Goal: Use online tool/utility: Utilize a website feature to perform a specific function

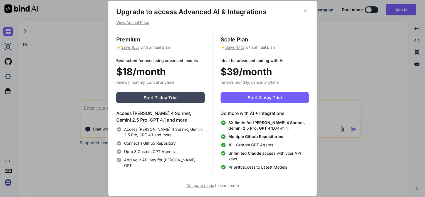
scroll to position [2, 0]
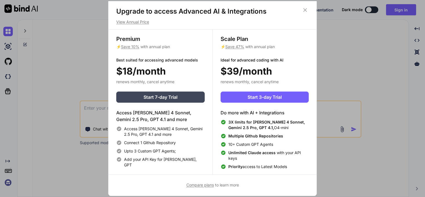
click at [145, 21] on p "View Annual Price" at bounding box center [212, 22] width 193 height 6
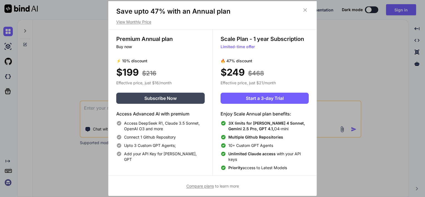
click at [145, 21] on p "View Monthly Price" at bounding box center [212, 22] width 193 height 6
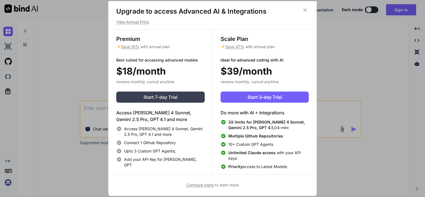
click at [170, 96] on span "Start 7-day Trial" at bounding box center [161, 97] width 34 height 7
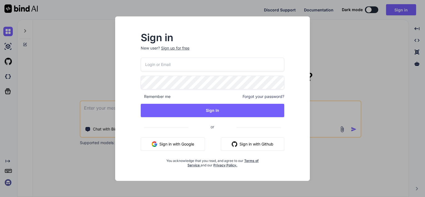
click at [196, 143] on button "Sign in with Google" at bounding box center [173, 143] width 64 height 13
click at [170, 144] on button "Sign in with Google" at bounding box center [173, 143] width 64 height 13
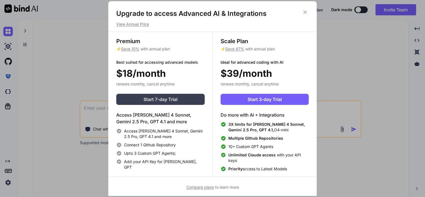
click at [166, 98] on span "Start 7-day Trial" at bounding box center [161, 99] width 34 height 7
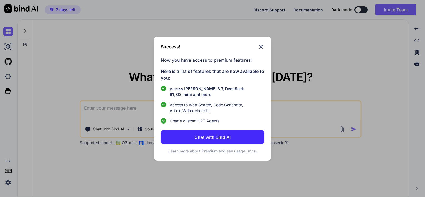
click at [235, 138] on button "Chat with Bind AI" at bounding box center [212, 136] width 103 height 13
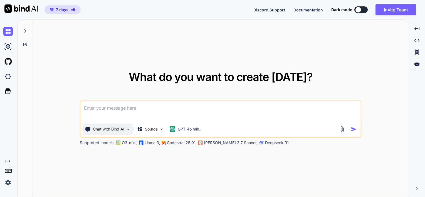
click at [126, 128] on img at bounding box center [128, 129] width 5 height 5
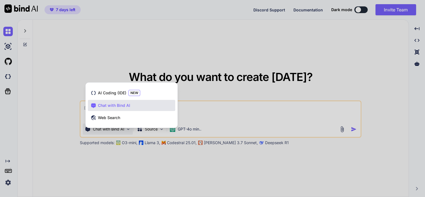
click at [162, 169] on div at bounding box center [212, 98] width 425 height 197
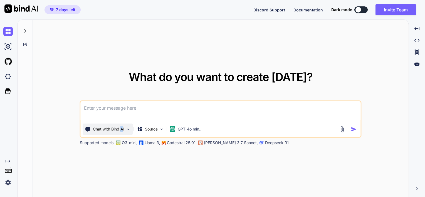
click at [122, 127] on p "Chat with Bind AI" at bounding box center [108, 129] width 31 height 6
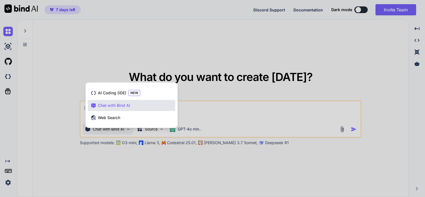
drag, startPoint x: 122, startPoint y: 127, endPoint x: 96, endPoint y: 168, distance: 48.8
click at [96, 168] on div at bounding box center [212, 98] width 425 height 197
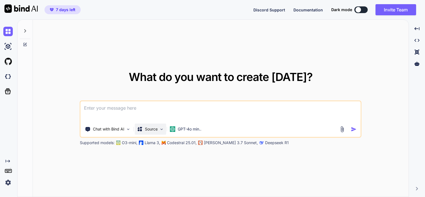
click at [164, 130] on img at bounding box center [161, 129] width 5 height 5
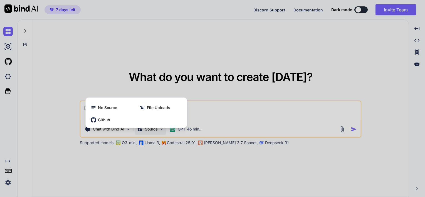
click at [178, 164] on div at bounding box center [212, 98] width 425 height 197
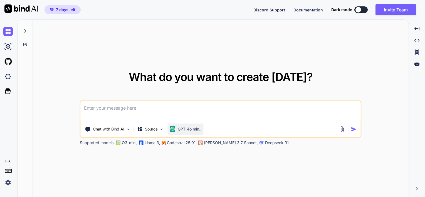
click at [195, 130] on p "GPT-4o min.." at bounding box center [190, 129] width 24 height 6
click at [363, 10] on button at bounding box center [360, 9] width 13 height 7
click at [365, 10] on button at bounding box center [360, 9] width 13 height 7
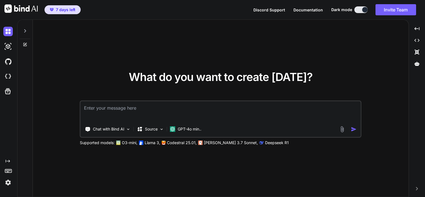
drag, startPoint x: 357, startPoint y: 11, endPoint x: 363, endPoint y: 11, distance: 6.4
click at [363, 11] on button at bounding box center [360, 9] width 13 height 7
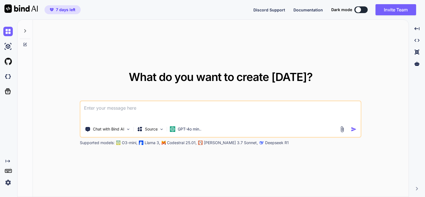
click at [363, 10] on button at bounding box center [360, 9] width 13 height 7
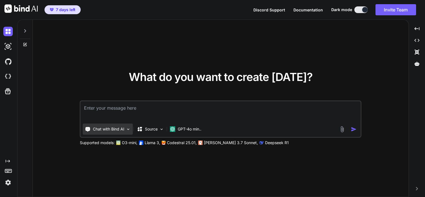
click at [126, 131] on img at bounding box center [128, 129] width 5 height 5
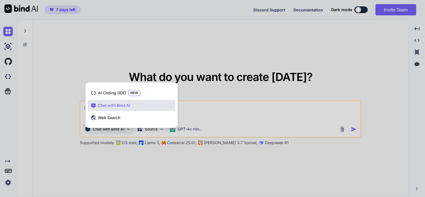
click at [349, 55] on div at bounding box center [212, 98] width 425 height 197
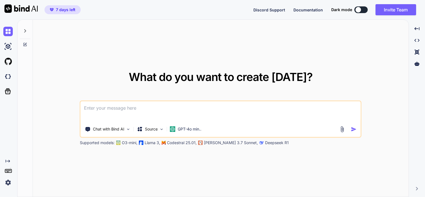
click at [362, 9] on button at bounding box center [360, 9] width 13 height 7
click at [123, 129] on p "Chat with Bind AI" at bounding box center [108, 129] width 31 height 6
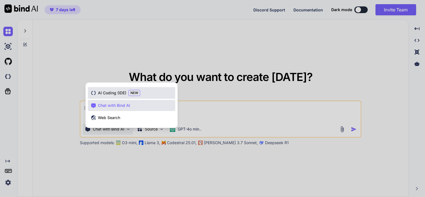
click at [121, 92] on span "AI Coding (IDE)" at bounding box center [112, 93] width 28 height 6
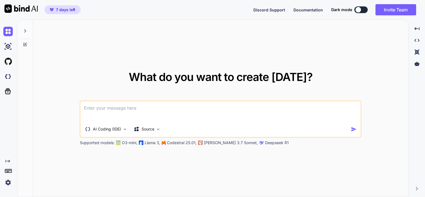
click at [256, 110] on textarea at bounding box center [221, 111] width 280 height 21
click at [364, 9] on button at bounding box center [360, 9] width 13 height 7
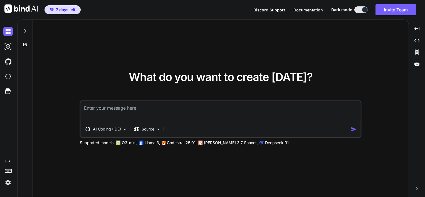
click at [21, 31] on div at bounding box center [25, 29] width 11 height 19
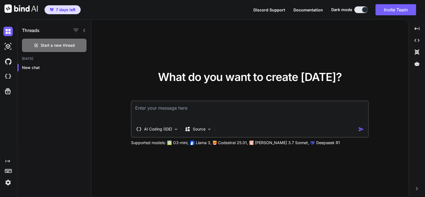
click at [85, 31] on icon at bounding box center [84, 30] width 4 height 4
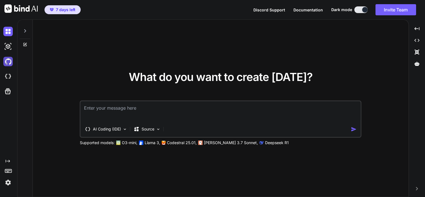
click at [10, 59] on img at bounding box center [7, 61] width 9 height 9
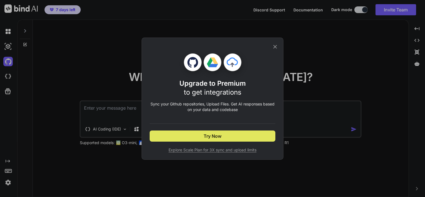
click at [255, 136] on button "Try Now" at bounding box center [213, 135] width 126 height 11
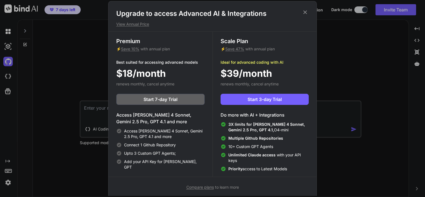
click at [305, 11] on icon at bounding box center [305, 12] width 6 height 6
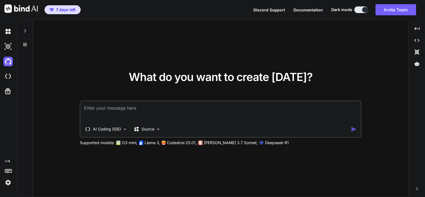
click at [70, 9] on span "7 days left" at bounding box center [65, 10] width 19 height 6
click at [59, 11] on span "7 days left" at bounding box center [65, 10] width 19 height 6
click at [17, 6] on img at bounding box center [20, 8] width 33 height 8
click at [417, 40] on icon "Created with Pixso." at bounding box center [417, 40] width 5 height 5
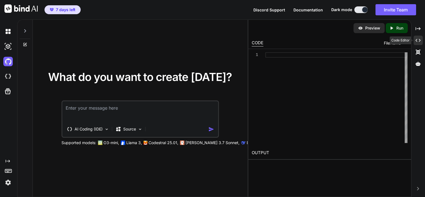
click at [417, 40] on icon "Created with Pixso." at bounding box center [418, 40] width 5 height 5
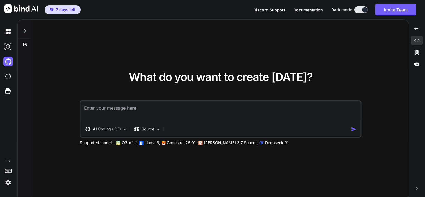
click at [9, 185] on img at bounding box center [7, 182] width 9 height 9
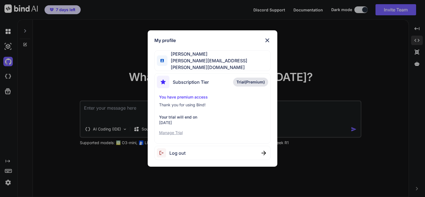
click at [268, 43] on img at bounding box center [267, 40] width 7 height 7
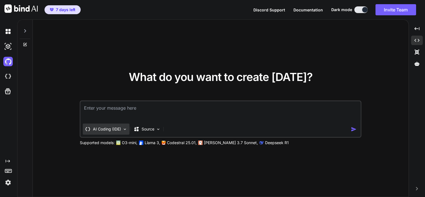
click at [118, 129] on p "AI Coding (IDE)" at bounding box center [107, 129] width 28 height 6
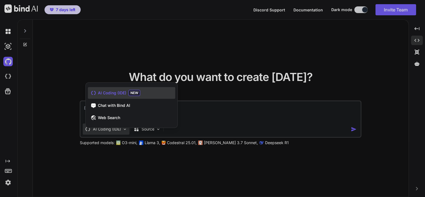
click at [92, 63] on div at bounding box center [212, 98] width 425 height 197
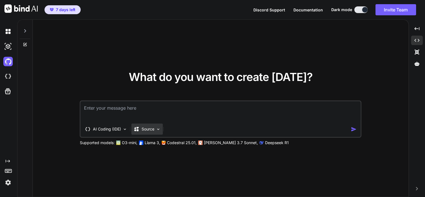
click at [151, 130] on p "Source" at bounding box center [148, 129] width 13 height 6
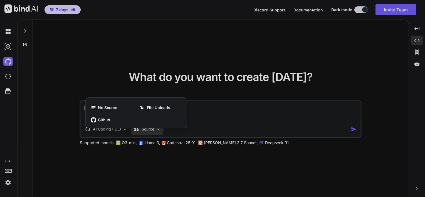
click at [93, 60] on div at bounding box center [212, 98] width 425 height 197
type textarea "x"
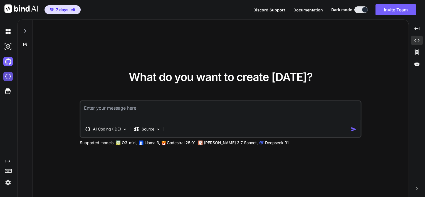
click at [9, 78] on img at bounding box center [7, 76] width 9 height 9
click at [8, 184] on img at bounding box center [7, 182] width 9 height 9
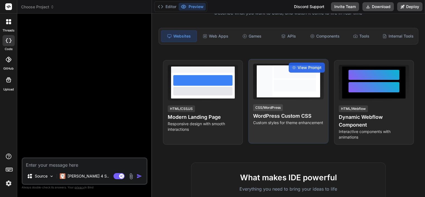
scroll to position [56, 0]
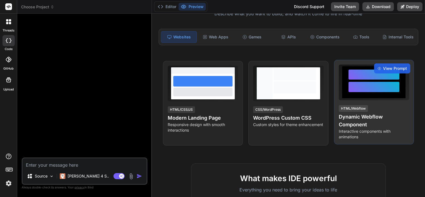
click at [378, 95] on div at bounding box center [374, 83] width 51 height 26
click at [388, 66] on span "View Prompt" at bounding box center [395, 69] width 24 height 6
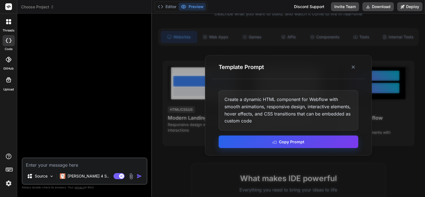
click at [296, 142] on button "Copy Prompt" at bounding box center [289, 141] width 140 height 13
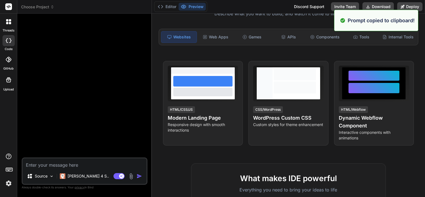
click at [59, 166] on textarea at bounding box center [85, 163] width 124 height 10
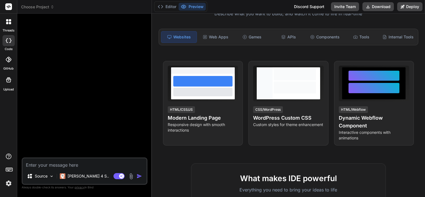
paste textarea "Create a dynamic HTML component for Webflow with smooth animations, responsive …"
type textarea "x"
type textarea "Create a dynamic HTML component for Webflow with smooth animations, responsive …"
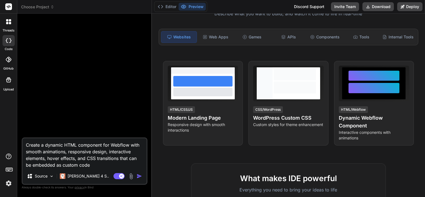
type textarea "x"
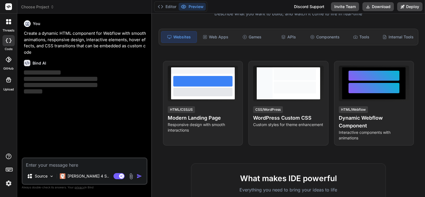
type textarea "x"
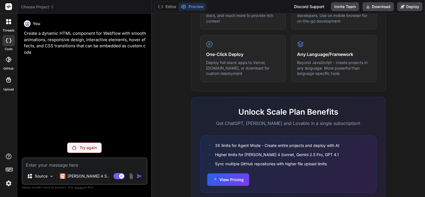
scroll to position [346, 0]
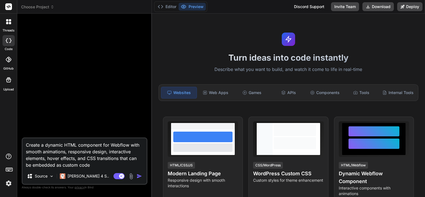
click at [96, 166] on textarea "Create a dynamic HTML component for Webflow with smooth animations, responsive …" at bounding box center [85, 153] width 124 height 30
type textarea "x"
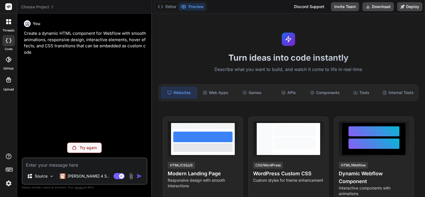
click at [312, 9] on div "Discord Support" at bounding box center [309, 6] width 37 height 9
click at [9, 23] on icon at bounding box center [8, 21] width 5 height 5
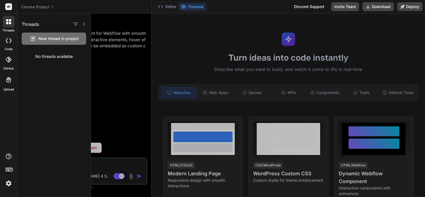
click at [7, 16] on div at bounding box center [9, 22] width 12 height 12
click at [10, 18] on div at bounding box center [9, 22] width 12 height 12
click at [84, 24] on icon at bounding box center [84, 24] width 4 height 4
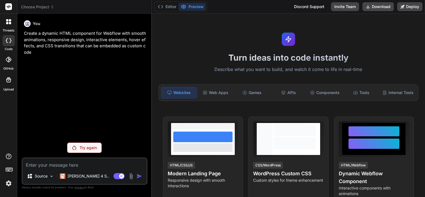
click at [47, 8] on span "Choose Project" at bounding box center [37, 7] width 33 height 6
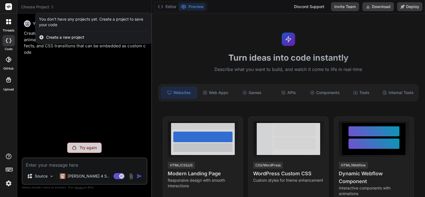
click at [47, 8] on div at bounding box center [212, 98] width 425 height 197
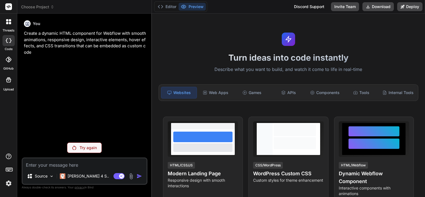
click at [10, 8] on rect at bounding box center [8, 6] width 7 height 7
click at [165, 7] on button "Editor" at bounding box center [167, 7] width 23 height 8
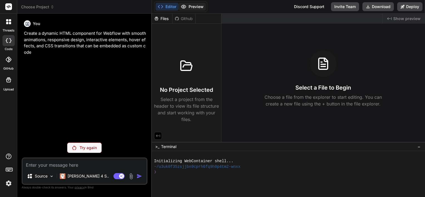
click at [186, 4] on button "Preview" at bounding box center [192, 7] width 27 height 8
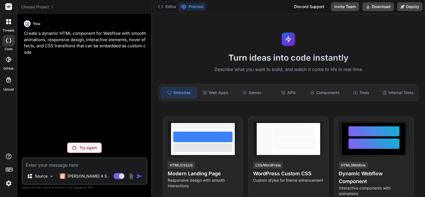
click at [319, 6] on div "Discord Support" at bounding box center [309, 6] width 37 height 9
click at [150, 113] on div "Bind AI Web Search Created with Pixso. Code Generator You Create a dynamic HTML…" at bounding box center [84, 105] width 135 height 183
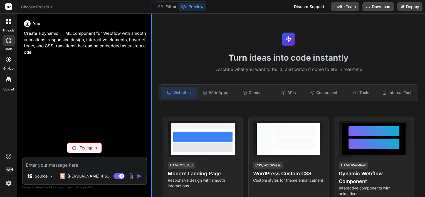
click at [152, 113] on div at bounding box center [151, 105] width 1 height 183
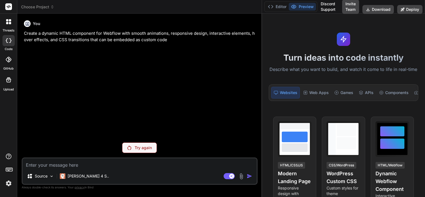
drag, startPoint x: 152, startPoint y: 113, endPoint x: 329, endPoint y: 102, distance: 177.8
click at [329, 102] on div "Choose Project Created with Pixso. Bind AI Web Search Created with Pixso. Code …" at bounding box center [221, 98] width 408 height 197
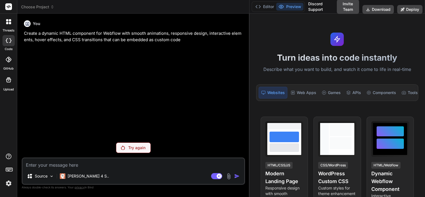
drag, startPoint x: 262, startPoint y: 111, endPoint x: 240, endPoint y: 109, distance: 21.8
click at [240, 109] on div "Bind AI Web Search Created with Pixso. Code Generator You Create a dynamic HTML…" at bounding box center [133, 105] width 232 height 183
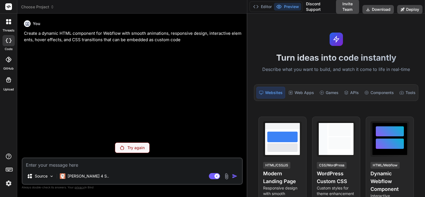
click at [12, 5] on rect at bounding box center [8, 6] width 7 height 7
click at [10, 5] on rect at bounding box center [8, 6] width 7 height 7
click at [8, 182] on img at bounding box center [8, 183] width 9 height 9
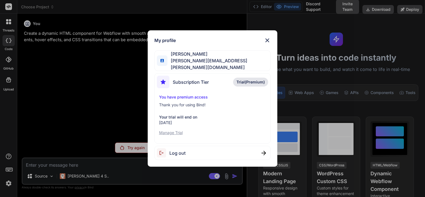
click at [269, 42] on img at bounding box center [267, 40] width 7 height 7
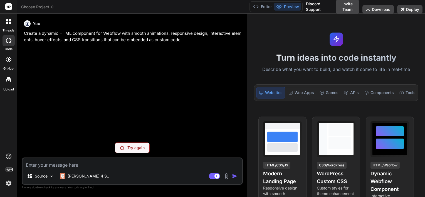
click at [8, 23] on icon at bounding box center [7, 23] width 2 height 2
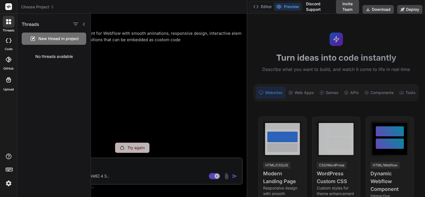
click at [8, 23] on icon at bounding box center [7, 23] width 2 height 2
click at [8, 42] on icon at bounding box center [9, 40] width 6 height 4
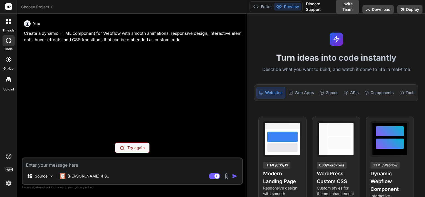
click at [13, 60] on div at bounding box center [9, 59] width 12 height 12
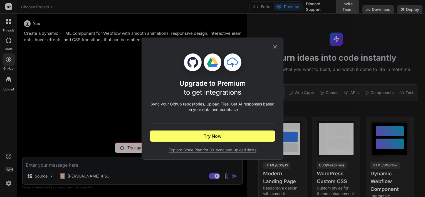
click at [277, 47] on icon at bounding box center [275, 47] width 6 height 6
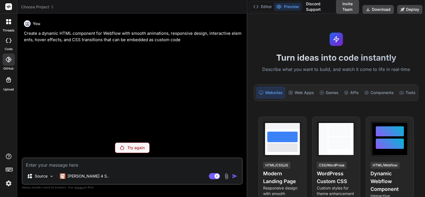
click at [6, 84] on div at bounding box center [8, 79] width 13 height 13
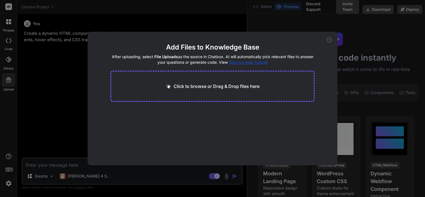
click at [330, 39] on icon at bounding box center [329, 39] width 5 height 5
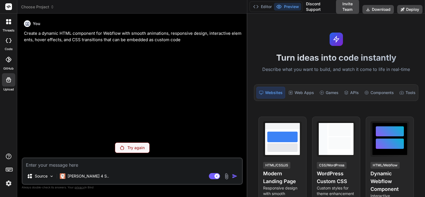
click at [147, 146] on div "Try again" at bounding box center [132, 147] width 35 height 11
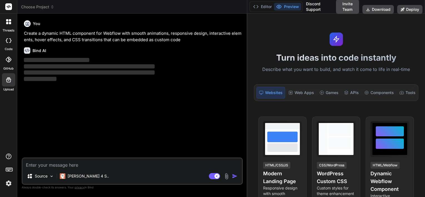
type textarea "x"
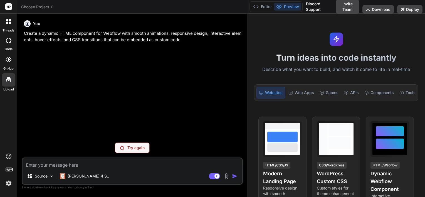
click at [6, 170] on icon at bounding box center [9, 169] width 8 height 8
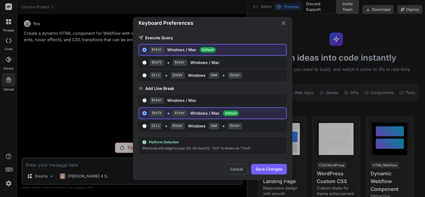
click at [284, 23] on icon "Close" at bounding box center [284, 23] width 4 height 4
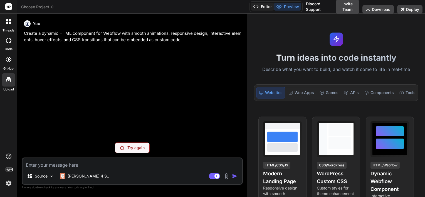
click at [260, 6] on button "Editor" at bounding box center [262, 7] width 23 height 8
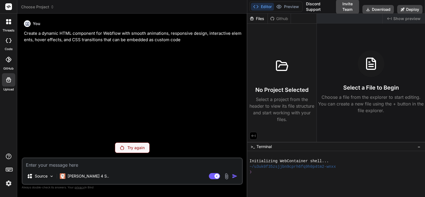
click at [258, 5] on icon at bounding box center [256, 7] width 6 height 6
click at [384, 8] on button "Download" at bounding box center [377, 9] width 31 height 9
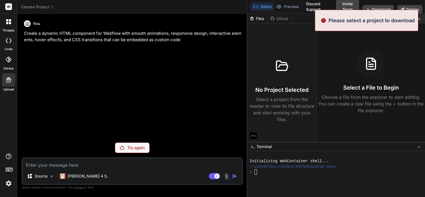
click at [360, 56] on div at bounding box center [371, 63] width 27 height 27
click at [299, 21] on div "Files Github" at bounding box center [281, 19] width 69 height 10
click at [267, 17] on div "Files" at bounding box center [257, 19] width 20 height 6
click at [278, 17] on div "Github" at bounding box center [279, 19] width 23 height 6
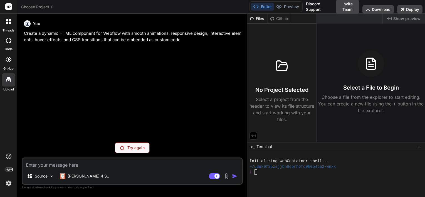
click at [420, 22] on div "Created with Pixso. Show preview" at bounding box center [404, 19] width 42 height 10
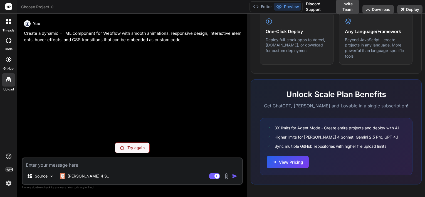
scroll to position [374, 0]
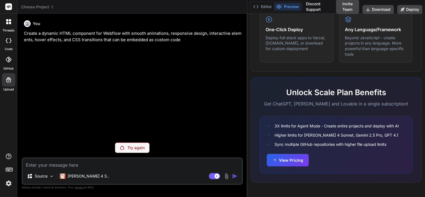
click at [52, 8] on icon at bounding box center [52, 7] width 4 height 4
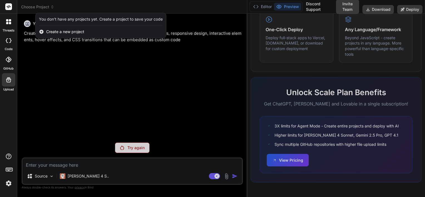
click at [66, 33] on span "Create a new project" at bounding box center [65, 32] width 38 height 6
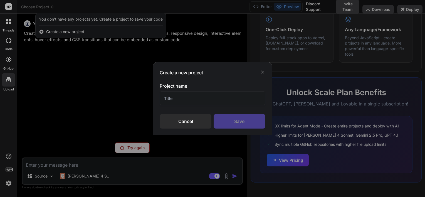
click at [203, 101] on input "text" at bounding box center [213, 99] width 106 height 14
type input "DogXperience"
click at [243, 124] on div "Save" at bounding box center [240, 121] width 52 height 14
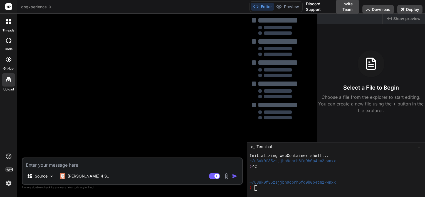
type textarea "x"
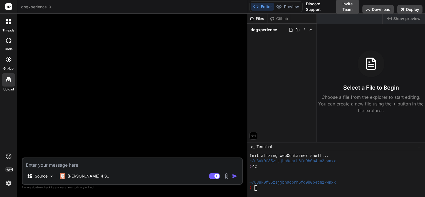
click at [72, 164] on textarea at bounding box center [132, 163] width 219 height 10
paste textarea "Create a dynamic HTML component for Webflow with smooth animations, responsive …"
type textarea "Create a dynamic HTML component for Webflow with smooth animations, responsive …"
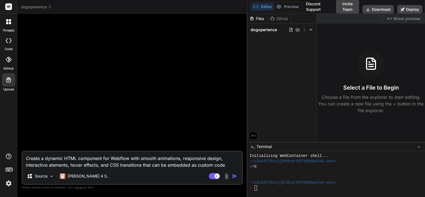
type textarea "x"
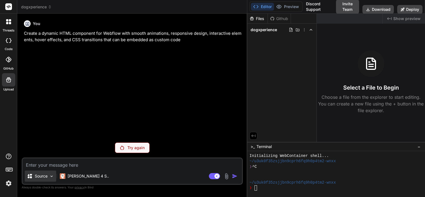
click at [56, 176] on div "Source" at bounding box center [40, 176] width 31 height 11
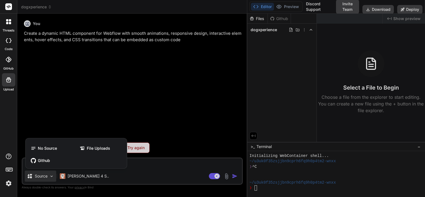
click at [161, 166] on div at bounding box center [212, 98] width 425 height 197
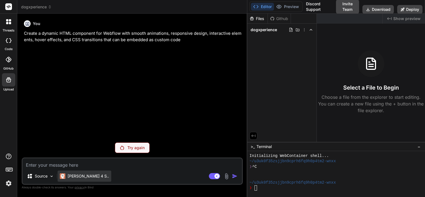
click at [84, 174] on p "Claude 4 S.." at bounding box center [88, 176] width 41 height 6
click at [81, 173] on p "Claude 4 S.." at bounding box center [88, 176] width 41 height 6
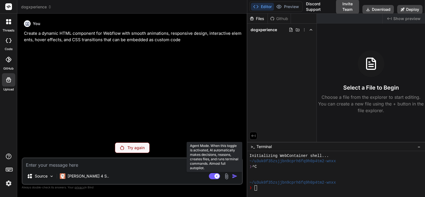
click at [218, 175] on rect at bounding box center [216, 176] width 5 height 5
click at [216, 175] on rect at bounding box center [214, 176] width 11 height 6
type textarea "x"
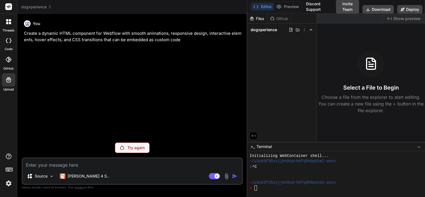
click at [186, 163] on textarea at bounding box center [132, 163] width 219 height 10
type textarea "W"
type textarea "x"
type textarea "Wh"
type textarea "x"
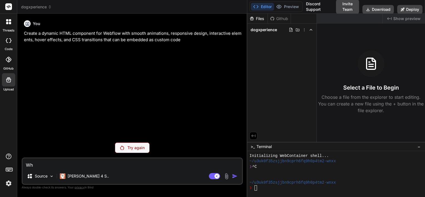
type textarea "Wha"
type textarea "x"
type textarea "What"
type textarea "x"
type textarea "What"
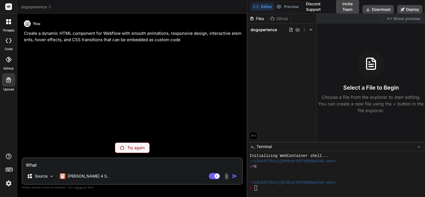
type textarea "x"
type textarea "What a"
type textarea "x"
type textarea "What ar"
type textarea "x"
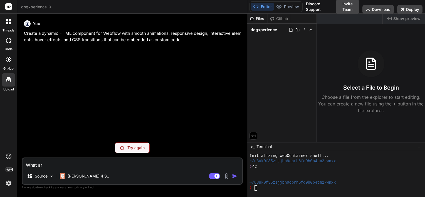
type textarea "What are"
type textarea "x"
type textarea "What are"
type textarea "x"
type textarea "What are y"
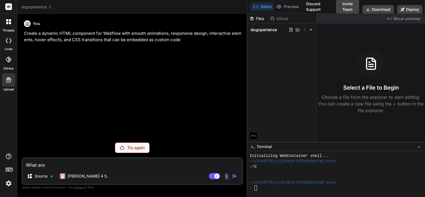
type textarea "x"
type textarea "What are yo"
type textarea "x"
type textarea "What are you"
type textarea "x"
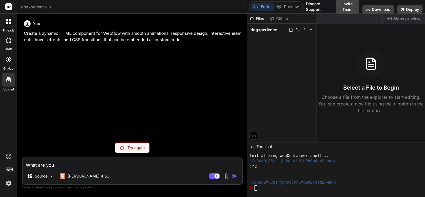
type textarea "What are you"
type textarea "x"
type textarea "What are you c"
type textarea "x"
type textarea "What are you ca"
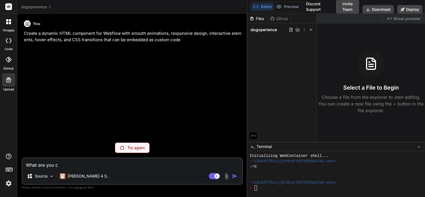
type textarea "x"
type textarea "What are you cap"
type textarea "x"
type textarea "What are you capa"
type textarea "x"
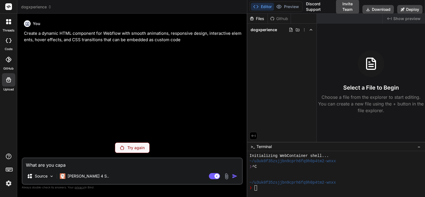
type textarea "What are you capab"
type textarea "x"
type textarea "What are you capabl"
type textarea "x"
type textarea "What are you capable"
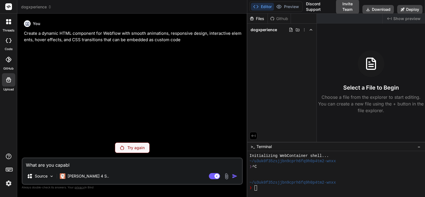
type textarea "x"
type textarea "What are you capable"
type textarea "x"
type textarea "What are you capable o"
type textarea "x"
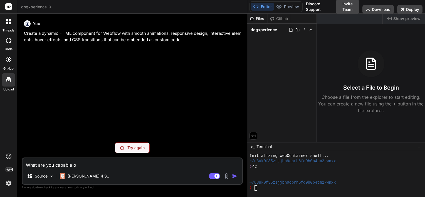
type textarea "What are you capable of"
type textarea "x"
type textarea "What are you capable of?"
type textarea "x"
type textarea "What are you capable of?"
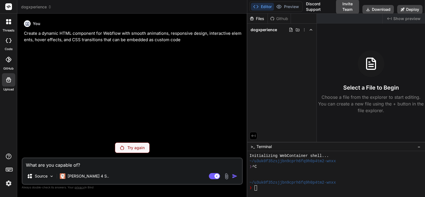
type textarea "x"
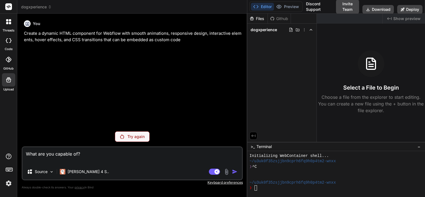
type textarea "What are you capable of?"
type textarea "x"
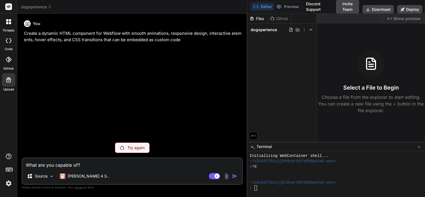
type textarea "What are you capable of?"
click at [159, 132] on div "You Create a dynamic HTML component for Webflow with smooth animations, respons…" at bounding box center [133, 78] width 220 height 120
click at [125, 168] on textarea "What are you capable of?" at bounding box center [132, 163] width 219 height 10
click at [128, 145] on div "Try again" at bounding box center [132, 147] width 35 height 11
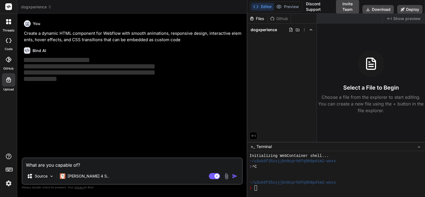
click at [233, 177] on img "button" at bounding box center [235, 176] width 6 height 6
type textarea "x"
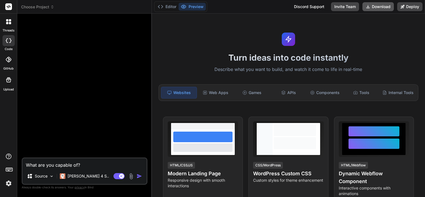
type textarea "x"
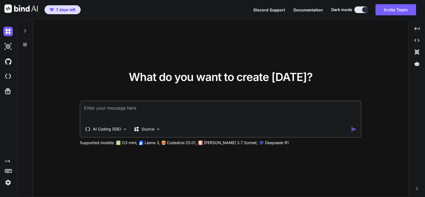
type textarea "x"
click at [201, 109] on textarea at bounding box center [221, 111] width 280 height 21
type textarea "W"
type textarea "x"
type textarea "Wh"
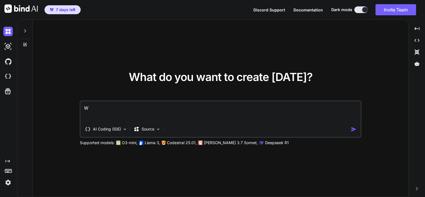
type textarea "x"
type textarea "Wha"
type textarea "x"
type textarea "What"
type textarea "x"
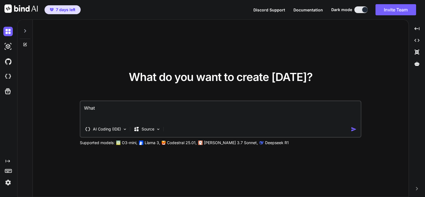
type textarea "What"
type textarea "x"
type textarea "What a"
type textarea "x"
type textarea "What ar"
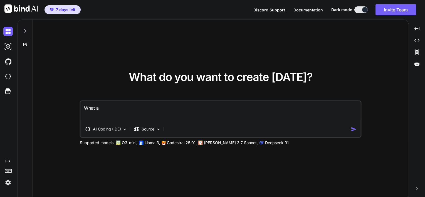
type textarea "x"
type textarea "What are"
type textarea "x"
type textarea "What are"
type textarea "x"
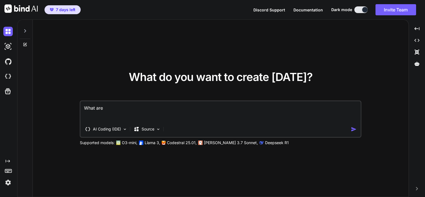
type textarea "What are y"
type textarea "x"
type textarea "What are yo"
type textarea "x"
type textarea "What are you"
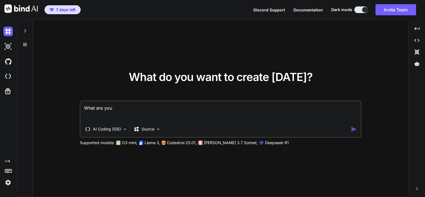
type textarea "x"
type textarea "What are you"
type textarea "x"
type textarea "What are you c"
type textarea "x"
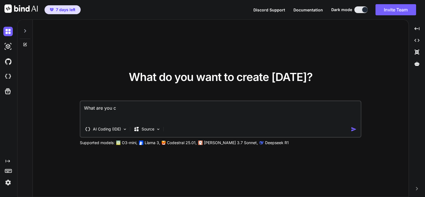
type textarea "What are you ca"
type textarea "x"
type textarea "What are you cap"
type textarea "x"
type textarea "What are you capa"
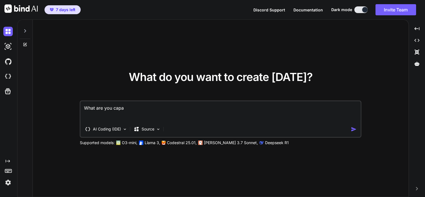
type textarea "x"
type textarea "What are you capab"
type textarea "x"
type textarea "What are you capabl"
type textarea "x"
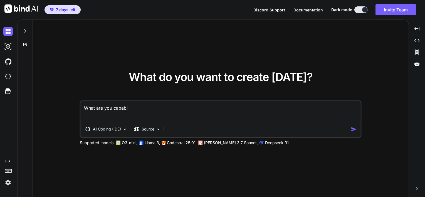
type textarea "What are you capable"
type textarea "x"
type textarea "What are you capable"
type textarea "x"
type textarea "What are you capable o"
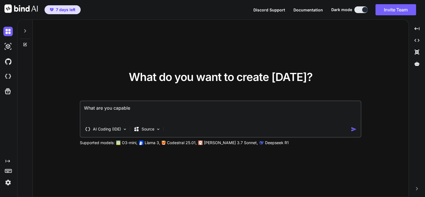
type textarea "x"
type textarea "What are you capable of"
type textarea "x"
type textarea "What are you capable of?"
type textarea "x"
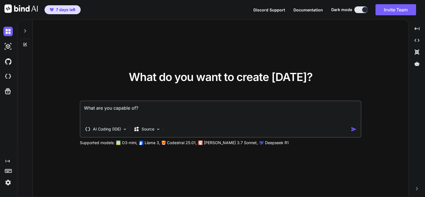
type textarea "What are you capable of?"
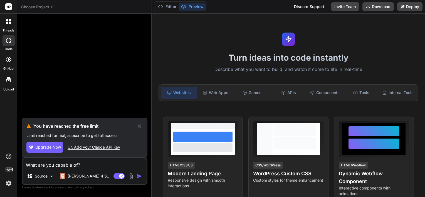
click at [51, 145] on span "Upgrade Now" at bounding box center [48, 147] width 26 height 6
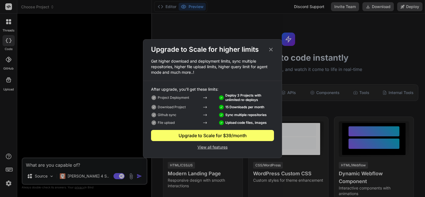
click at [270, 49] on icon at bounding box center [271, 49] width 6 height 6
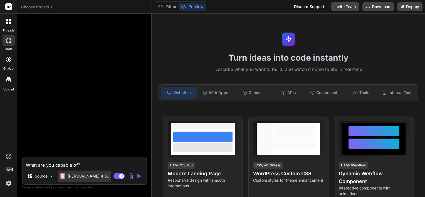
click at [75, 181] on div "[PERSON_NAME] 4 S.." at bounding box center [85, 176] width 54 height 11
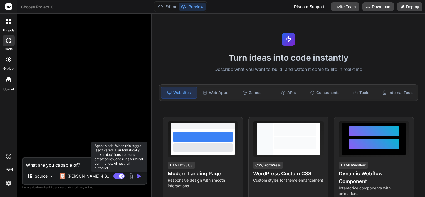
click at [118, 177] on rect at bounding box center [119, 176] width 11 height 6
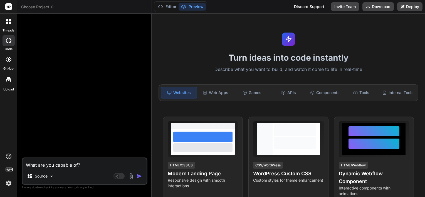
click at [87, 164] on textarea "What are you capable of?" at bounding box center [85, 163] width 124 height 10
click at [140, 176] on img "button" at bounding box center [140, 176] width 6 height 6
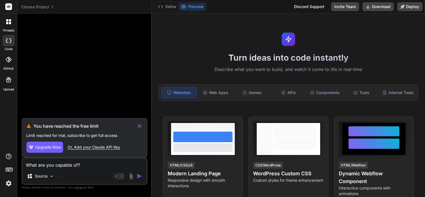
click at [106, 149] on div "Or, Add your Claude API Key" at bounding box center [94, 147] width 53 height 6
type textarea "x"
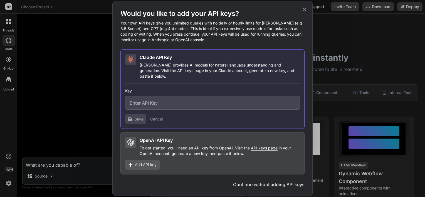
click at [305, 11] on icon at bounding box center [304, 9] width 6 height 6
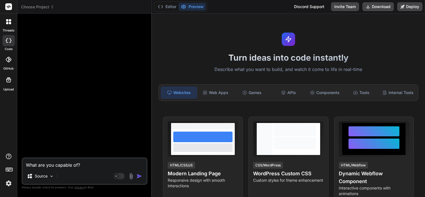
click at [7, 184] on img at bounding box center [8, 183] width 9 height 9
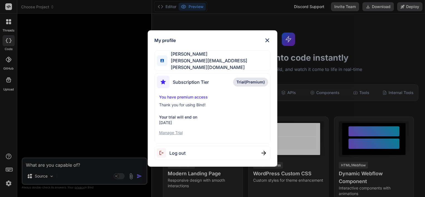
click at [199, 81] on span "Subscription Tier" at bounding box center [191, 82] width 36 height 7
click at [179, 132] on p "Manage Trial" at bounding box center [212, 133] width 107 height 6
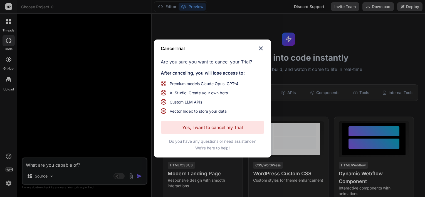
click at [261, 46] on img at bounding box center [261, 48] width 7 height 7
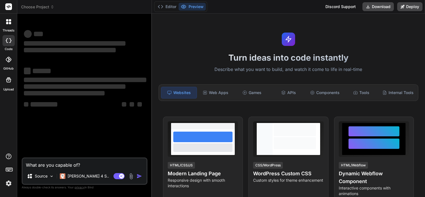
click at [151, 63] on div "Bind AI Web Search Created with Pixso. Code Generator ‌ ‌ ‌ ‌ ‌ ‌ ‌ ‌ ‌ ‌ ‌ ‌ ‌…" at bounding box center [84, 105] width 135 height 183
drag, startPoint x: 151, startPoint y: 63, endPoint x: 172, endPoint y: 72, distance: 22.7
click at [172, 72] on p "Describe what you want to build, and watch it come to life in real-time" at bounding box center [288, 69] width 267 height 7
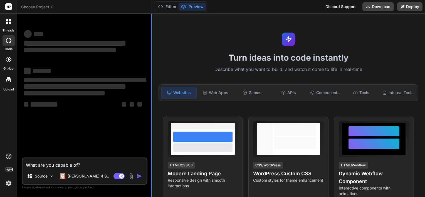
click at [151, 72] on div at bounding box center [151, 105] width 1 height 183
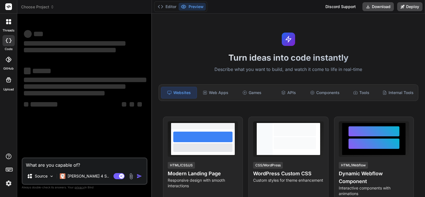
drag, startPoint x: 165, startPoint y: 71, endPoint x: 214, endPoint y: 70, distance: 49.5
click at [173, 71] on div "Turn ideas into code instantly Describe what you want to build, and watch it co…" at bounding box center [288, 105] width 273 height 183
click at [214, 70] on p "Describe what you want to build, and watch it come to life in real-time" at bounding box center [288, 69] width 267 height 7
click at [240, 70] on p "Describe what you want to build, and watch it come to life in real-time" at bounding box center [288, 69] width 267 height 7
drag, startPoint x: 240, startPoint y: 70, endPoint x: 179, endPoint y: 70, distance: 61.2
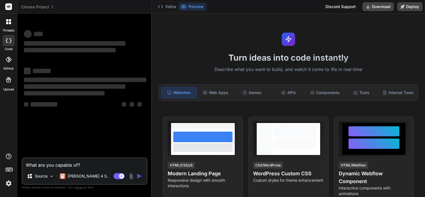
click at [182, 70] on p "Describe what you want to build, and watch it come to life in real-time" at bounding box center [288, 69] width 267 height 7
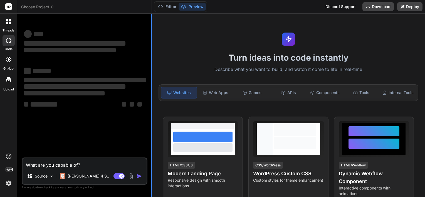
click at [151, 74] on div at bounding box center [151, 105] width 1 height 183
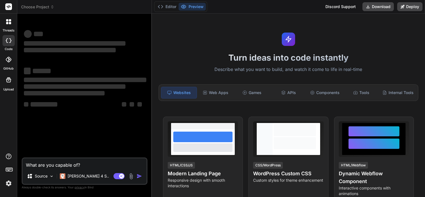
drag, startPoint x: 151, startPoint y: 74, endPoint x: 186, endPoint y: 74, distance: 34.5
click at [152, 74] on div "Bind AI Web Search Created with Pixso. Code Generator ‌ ‌ ‌ ‌ ‌ ‌ ‌ ‌ ‌ ‌ ‌ ‌ ‌…" at bounding box center [84, 105] width 135 height 183
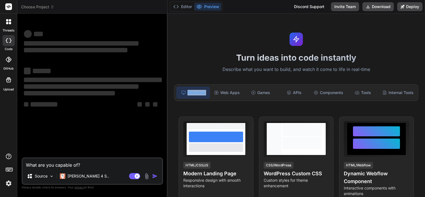
drag, startPoint x: 186, startPoint y: 74, endPoint x: 231, endPoint y: 74, distance: 45.6
click at [231, 74] on div "Turn ideas into code instantly Describe what you want to build, and watch it co…" at bounding box center [296, 105] width 258 height 183
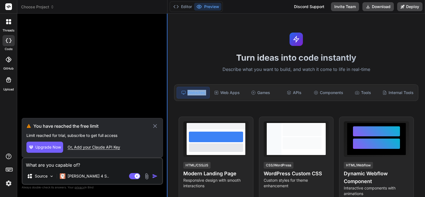
click at [167, 77] on div at bounding box center [167, 105] width 1 height 183
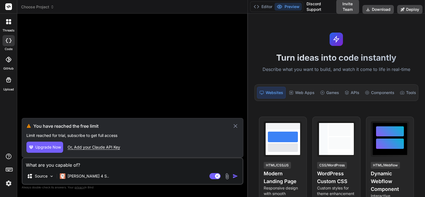
drag, startPoint x: 167, startPoint y: 77, endPoint x: 240, endPoint y: 75, distance: 73.2
click at [240, 75] on div "Bind AI Web Search Created with Pixso. Code Generator You have reached the free…" at bounding box center [132, 105] width 231 height 183
click at [72, 176] on p "[PERSON_NAME] 4 S.." at bounding box center [88, 176] width 41 height 6
click at [77, 175] on p "[PERSON_NAME] 4 S.." at bounding box center [88, 176] width 41 height 6
click at [78, 175] on p "[PERSON_NAME] 4 S.." at bounding box center [88, 176] width 41 height 6
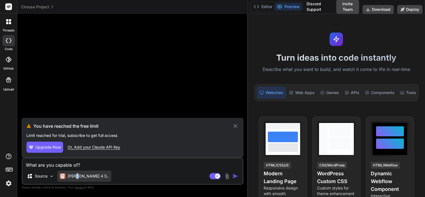
click at [78, 175] on p "[PERSON_NAME] 4 S.." at bounding box center [88, 176] width 41 height 6
drag, startPoint x: 78, startPoint y: 175, endPoint x: 86, endPoint y: 177, distance: 8.6
click at [86, 177] on p "[PERSON_NAME] 4 S.." at bounding box center [88, 176] width 41 height 6
click at [97, 179] on div "Source Claude 4 S.." at bounding box center [133, 177] width 220 height 13
click at [77, 176] on p "[PERSON_NAME] 4 S.." at bounding box center [88, 176] width 41 height 6
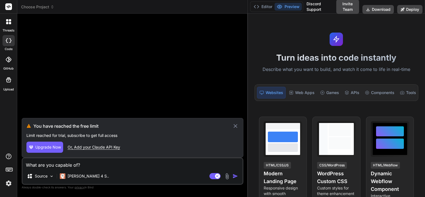
click at [9, 169] on rect at bounding box center [9, 169] width 1 height 1
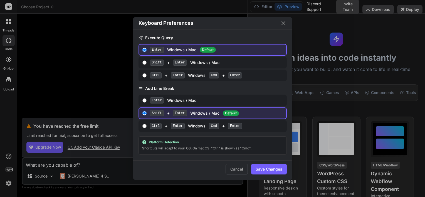
click at [9, 169] on div "Keyboard Preferences Execute Query Enter Windows / Mac Default Shift + Enter Wi…" at bounding box center [212, 98] width 425 height 197
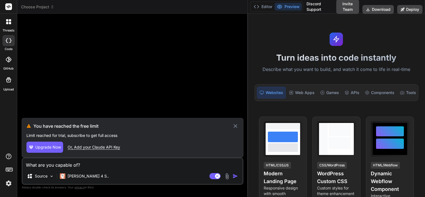
click at [8, 185] on img at bounding box center [8, 183] width 9 height 9
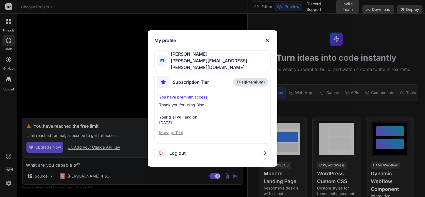
click at [8, 185] on div "My profile Roland Smid rolland.smid@gmail.com Subscription Tier Trial(Premium) …" at bounding box center [212, 98] width 425 height 197
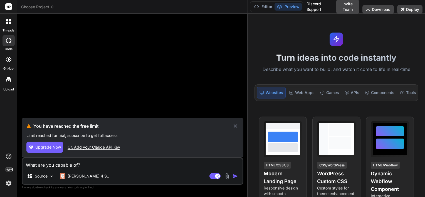
click at [8, 45] on div at bounding box center [9, 40] width 12 height 11
click at [4, 21] on div at bounding box center [9, 22] width 12 height 12
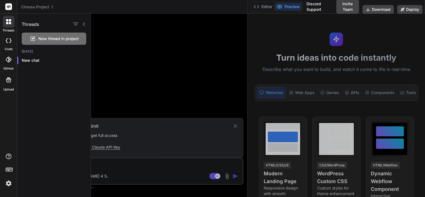
click at [13, 39] on div at bounding box center [9, 40] width 12 height 11
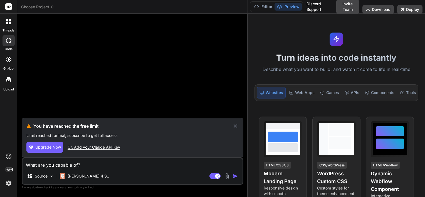
click at [8, 56] on div at bounding box center [9, 59] width 12 height 12
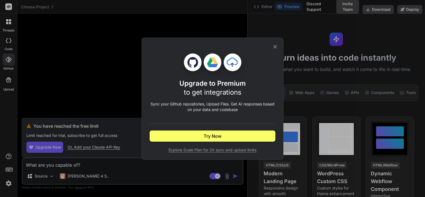
click at [8, 46] on div "Upgrade to Premium to get integrations Sync your Github repositories, Upload Fi…" at bounding box center [212, 98] width 425 height 197
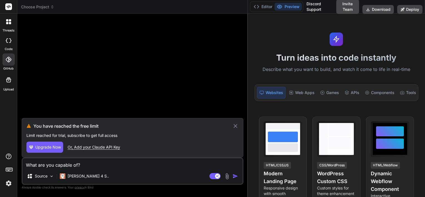
click at [10, 42] on icon at bounding box center [10, 40] width 2 height 4
click at [8, 184] on img at bounding box center [8, 183] width 9 height 9
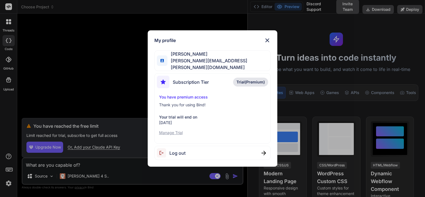
click at [124, 78] on div "My profile Roland Smid rolland.smid@gmail.com Subscription Tier Trial(Premium) …" at bounding box center [212, 98] width 425 height 197
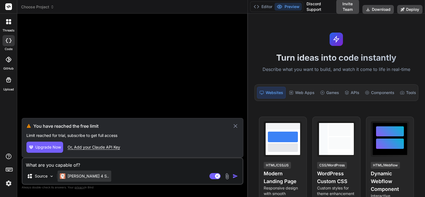
click at [90, 174] on div "[PERSON_NAME] 4 S.." at bounding box center [85, 176] width 54 height 11
drag, startPoint x: 90, startPoint y: 174, endPoint x: 73, endPoint y: 148, distance: 31.2
click at [73, 148] on div "Or, Add your Claude API Key" at bounding box center [94, 147] width 53 height 6
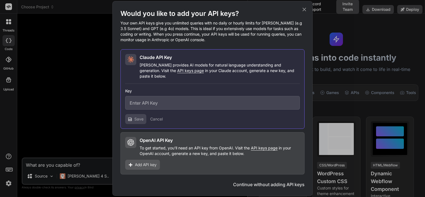
click at [180, 96] on input "text" at bounding box center [212, 103] width 175 height 14
click at [158, 140] on h2 "OpenAI API Key" at bounding box center [156, 140] width 33 height 7
click at [275, 182] on button "Continue without adding API keys" at bounding box center [268, 184] width 71 height 7
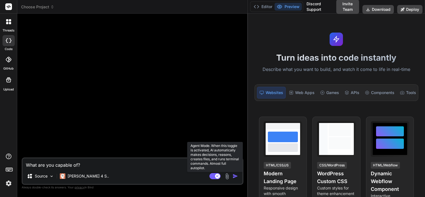
click at [214, 177] on rect at bounding box center [214, 176] width 11 height 6
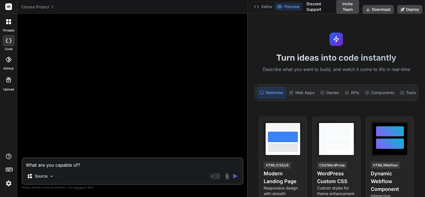
click at [157, 164] on textarea "What are you capable of?" at bounding box center [133, 163] width 220 height 10
click at [236, 177] on img "button" at bounding box center [236, 176] width 6 height 6
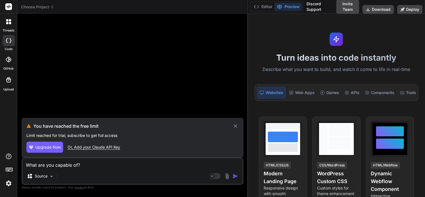
click at [236, 124] on icon at bounding box center [235, 126] width 6 height 7
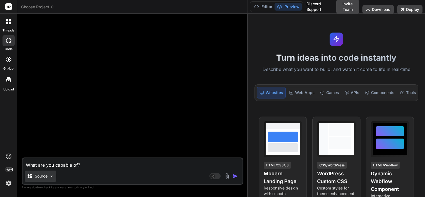
click at [40, 178] on p "Source" at bounding box center [41, 176] width 13 height 6
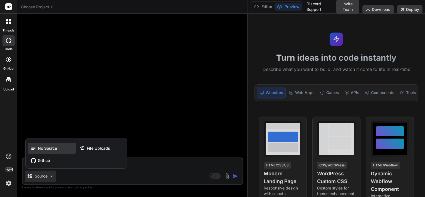
click at [45, 149] on span "No Source" at bounding box center [47, 148] width 19 height 6
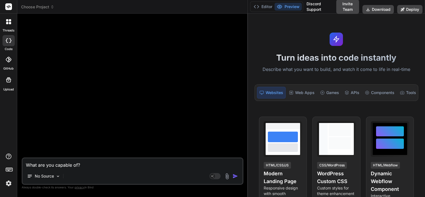
click at [236, 177] on img "button" at bounding box center [236, 176] width 6 height 6
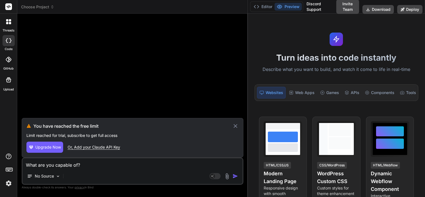
click at [114, 166] on textarea "What are you capable of?" at bounding box center [133, 163] width 220 height 10
click at [236, 126] on icon at bounding box center [236, 126] width 4 height 4
type textarea "x"
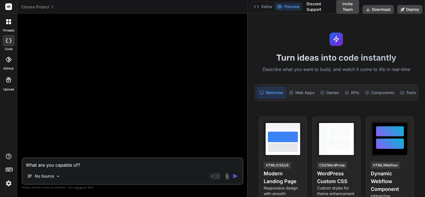
click at [9, 62] on icon at bounding box center [9, 60] width 6 height 6
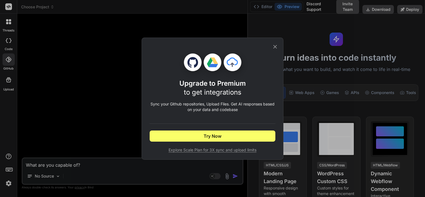
click at [275, 46] on icon at bounding box center [275, 47] width 6 height 6
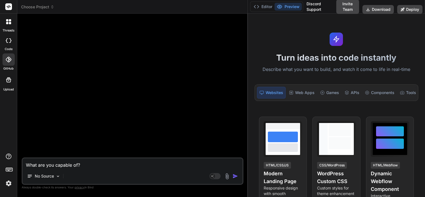
click at [8, 184] on img at bounding box center [8, 183] width 9 height 9
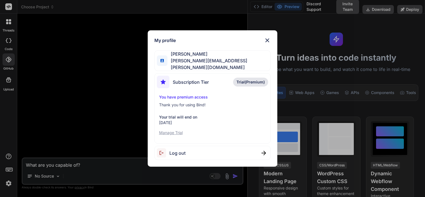
click at [191, 95] on p "You have premium access" at bounding box center [212, 97] width 107 height 6
click at [190, 80] on span "Subscription Tier" at bounding box center [191, 82] width 36 height 7
click at [270, 41] on img at bounding box center [267, 40] width 7 height 7
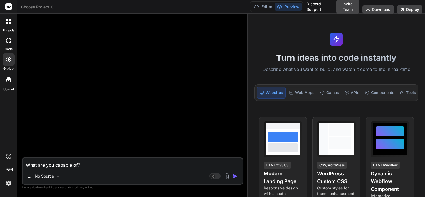
click at [4, 23] on div at bounding box center [9, 22] width 12 height 12
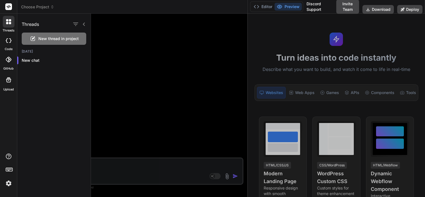
click at [167, 66] on div at bounding box center [258, 105] width 334 height 183
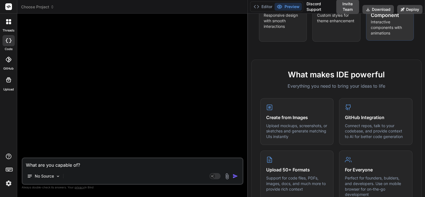
scroll to position [195, 0]
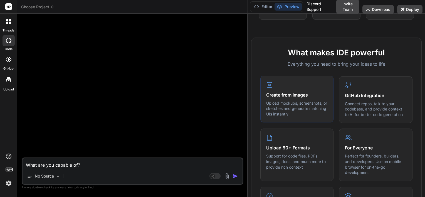
click at [297, 98] on h4 "Create from Images" at bounding box center [297, 95] width 62 height 7
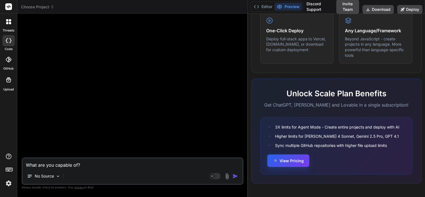
scroll to position [374, 0]
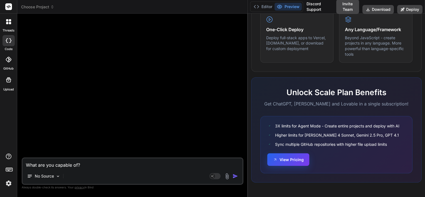
click at [289, 166] on div "View Pricing" at bounding box center [336, 160] width 138 height 13
click at [295, 159] on button "View Pricing" at bounding box center [288, 159] width 42 height 13
click at [262, 8] on button "Editor" at bounding box center [262, 7] width 23 height 8
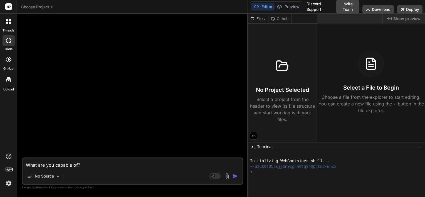
click at [267, 180] on div at bounding box center [382, 182] width 264 height 5
click at [418, 148] on span "−" at bounding box center [419, 147] width 3 height 6
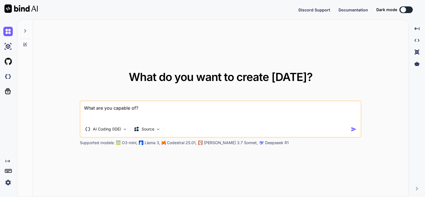
type textarea "x"
click at [354, 131] on img "button" at bounding box center [354, 129] width 6 height 6
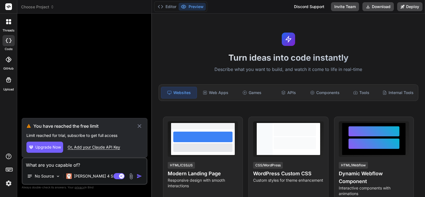
click at [35, 149] on span "Upgrade Now" at bounding box center [48, 147] width 26 height 6
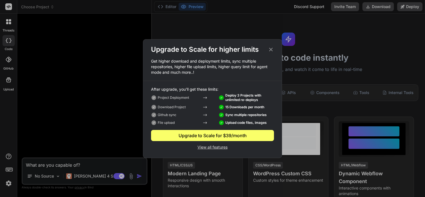
click at [212, 142] on div "After upgrade, you'll get these limits: Project Deployment Deploy 3 Projects wi…" at bounding box center [212, 118] width 139 height 63
click at [211, 146] on p "View all features" at bounding box center [212, 146] width 123 height 7
click at [275, 46] on div "Upgrade to Scale for higher limits" at bounding box center [212, 49] width 139 height 9
click at [269, 51] on icon at bounding box center [271, 49] width 6 height 6
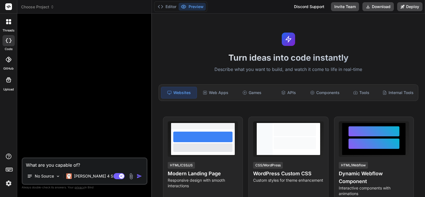
click at [5, 184] on img at bounding box center [8, 183] width 9 height 9
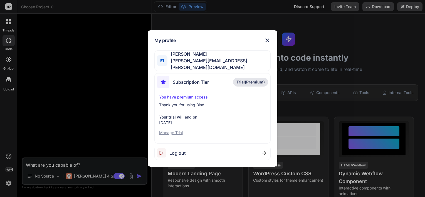
click at [176, 132] on p "Manage Trial" at bounding box center [212, 133] width 107 height 6
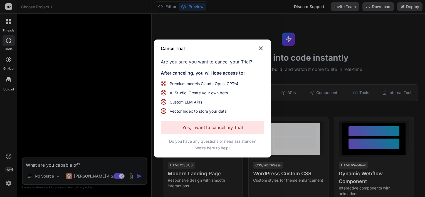
click at [224, 127] on p "Yes, I want to cancel my Trial" at bounding box center [212, 127] width 61 height 7
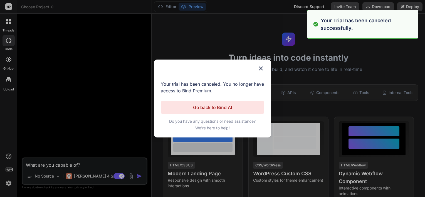
type textarea "x"
